Goal: Task Accomplishment & Management: Manage account settings

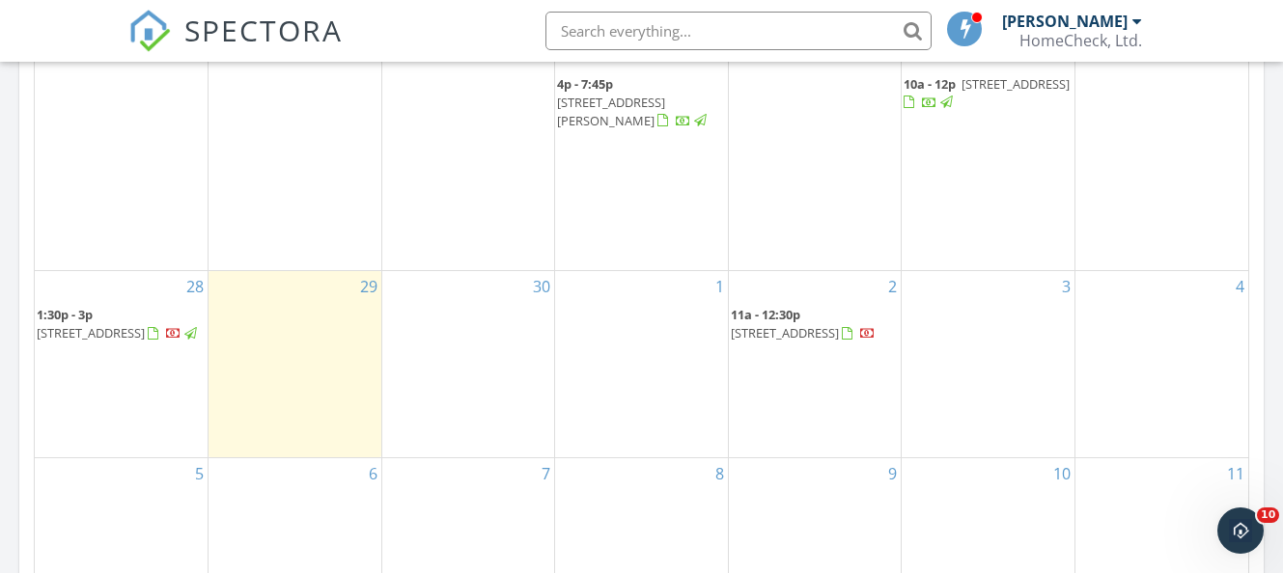
scroll to position [1255, 0]
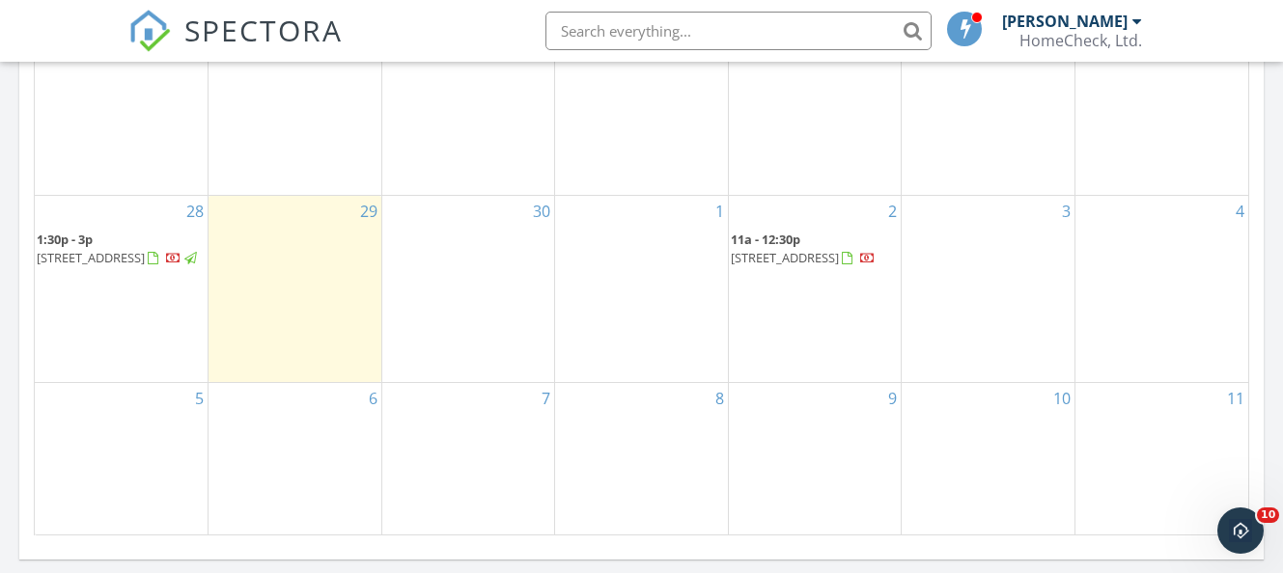
click at [80, 250] on span "[STREET_ADDRESS]" at bounding box center [91, 257] width 108 height 17
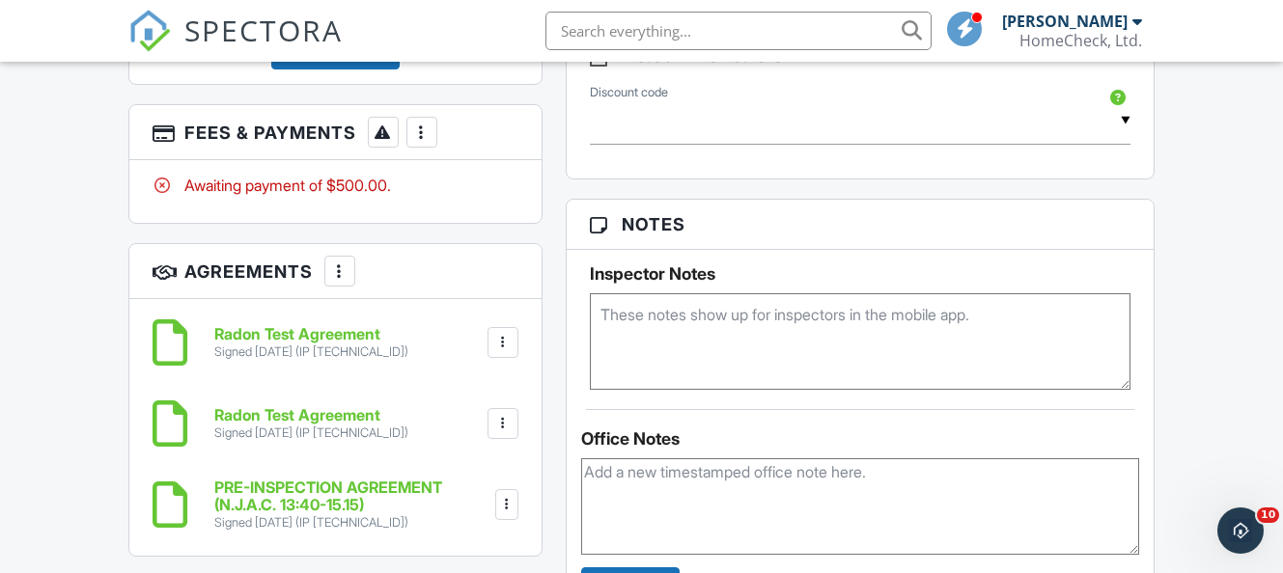
click at [422, 142] on div at bounding box center [421, 132] width 19 height 19
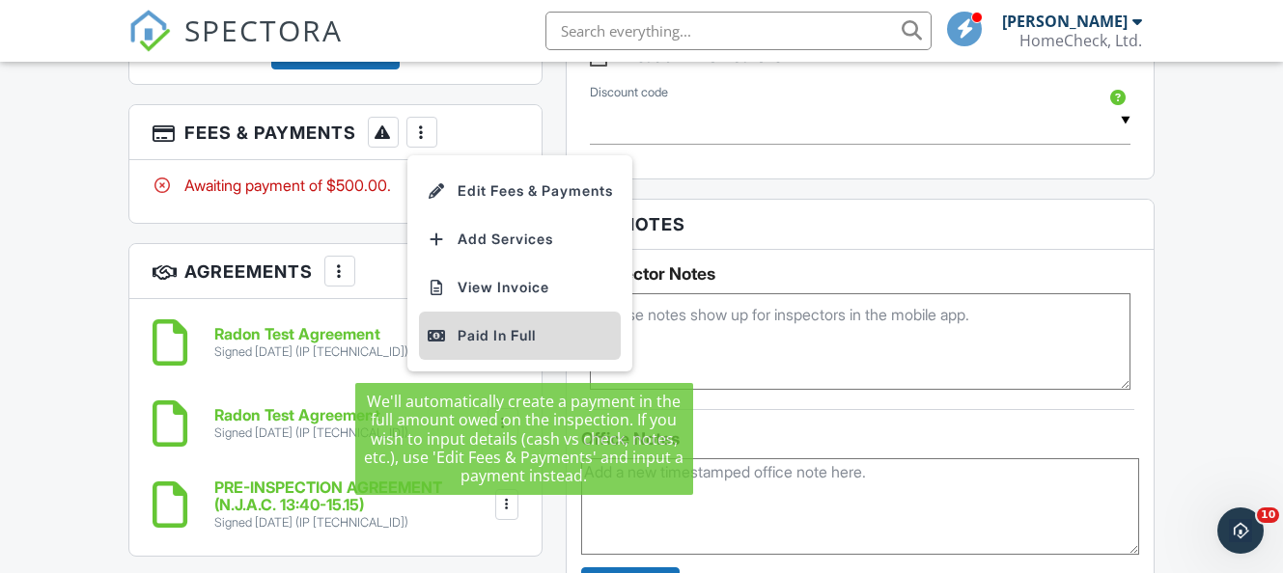
click at [502, 347] on div "Paid In Full" at bounding box center [520, 335] width 186 height 23
